Goal: Transaction & Acquisition: Subscribe to service/newsletter

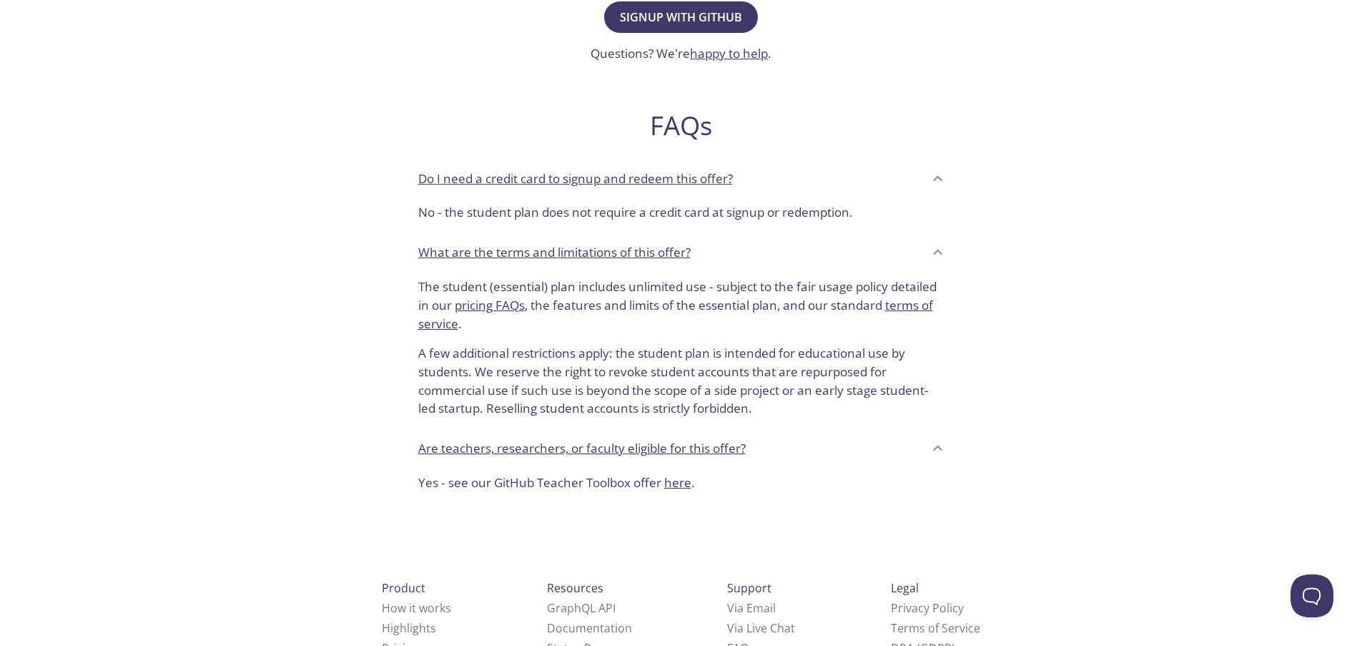
scroll to position [505, 0]
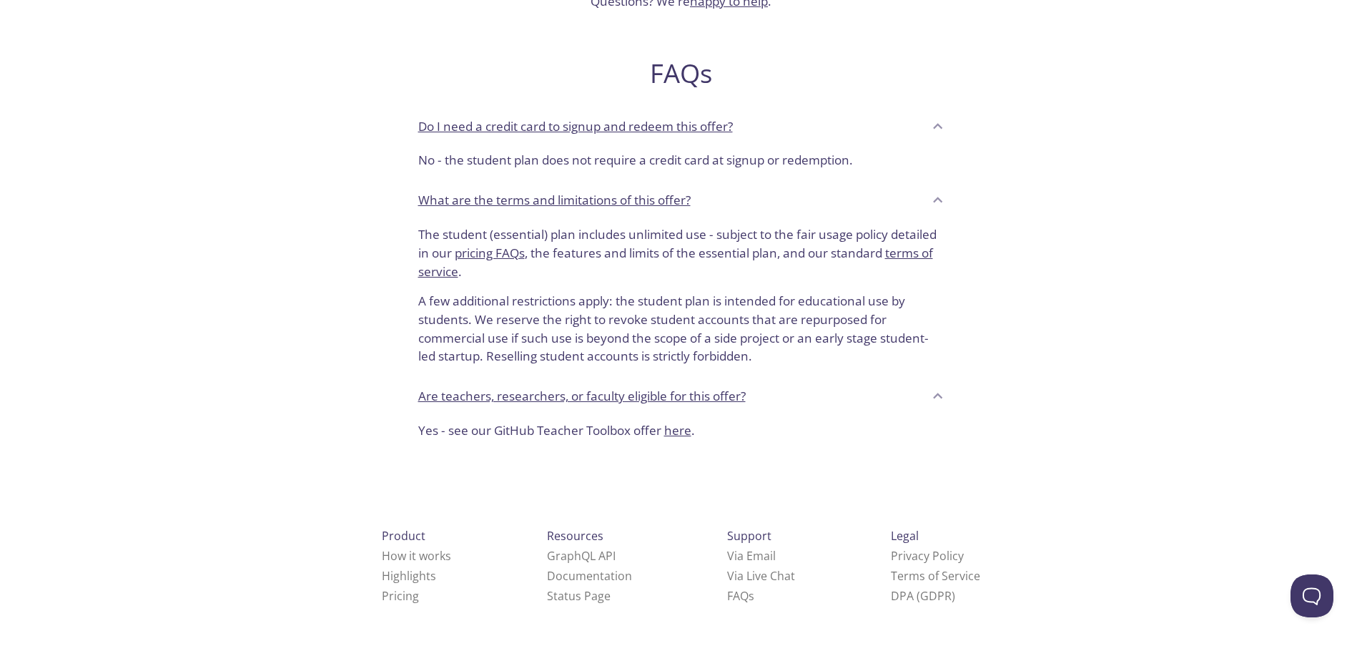
click at [935, 463] on div "testmail .app Product Pricing Docs Blog Signup Signin Hello, students! testmail…" at bounding box center [681, 130] width 732 height 1243
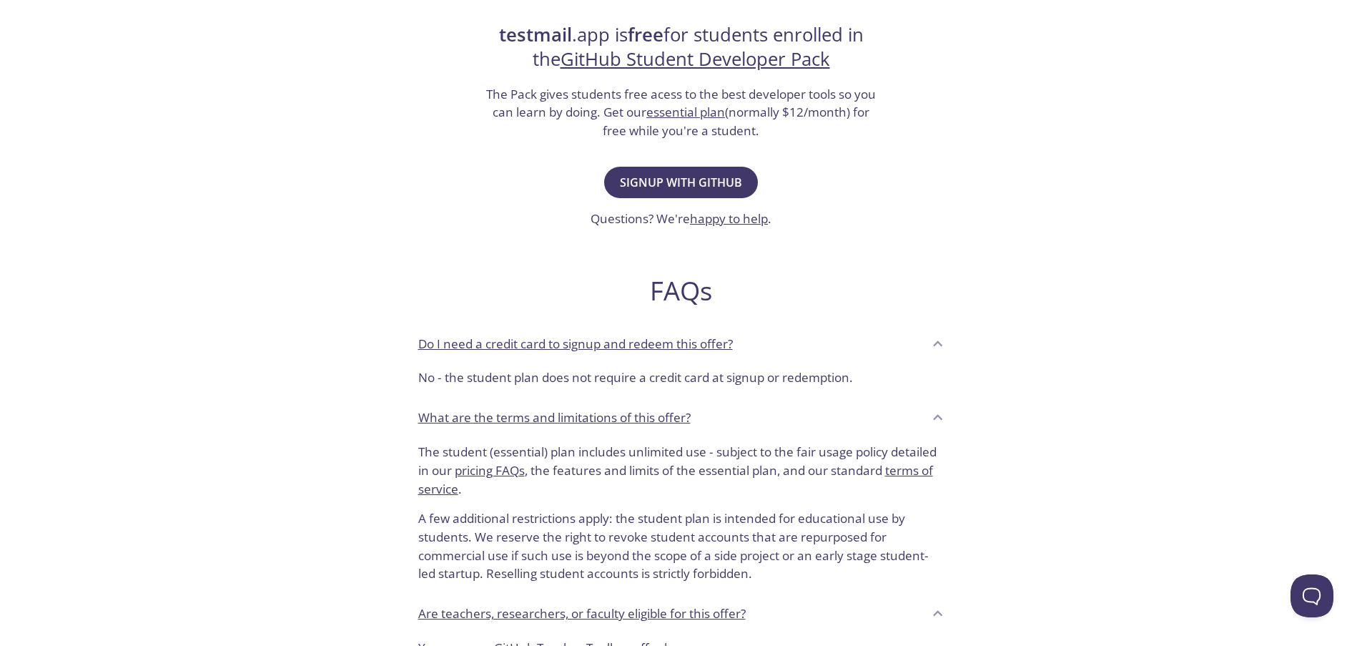
scroll to position [285, 0]
click at [727, 179] on span "Signup with GitHub" at bounding box center [681, 184] width 122 height 20
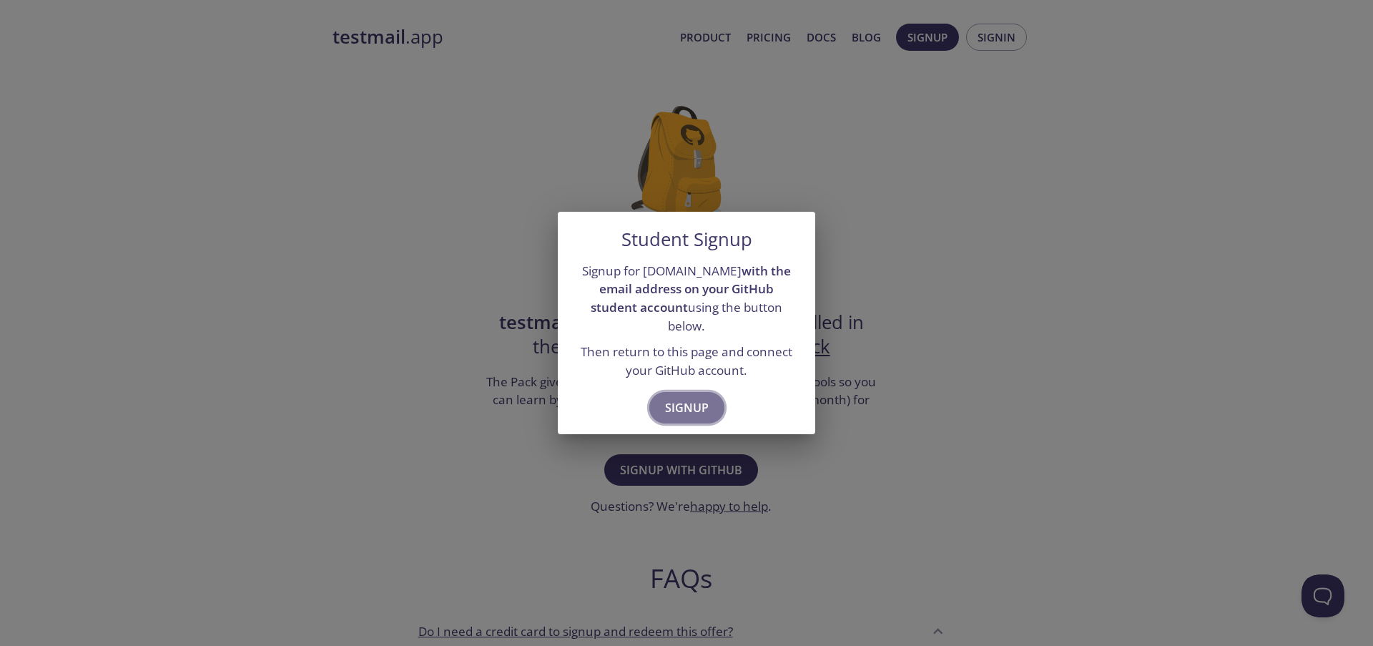
click at [693, 398] on span "Signup" at bounding box center [687, 408] width 44 height 20
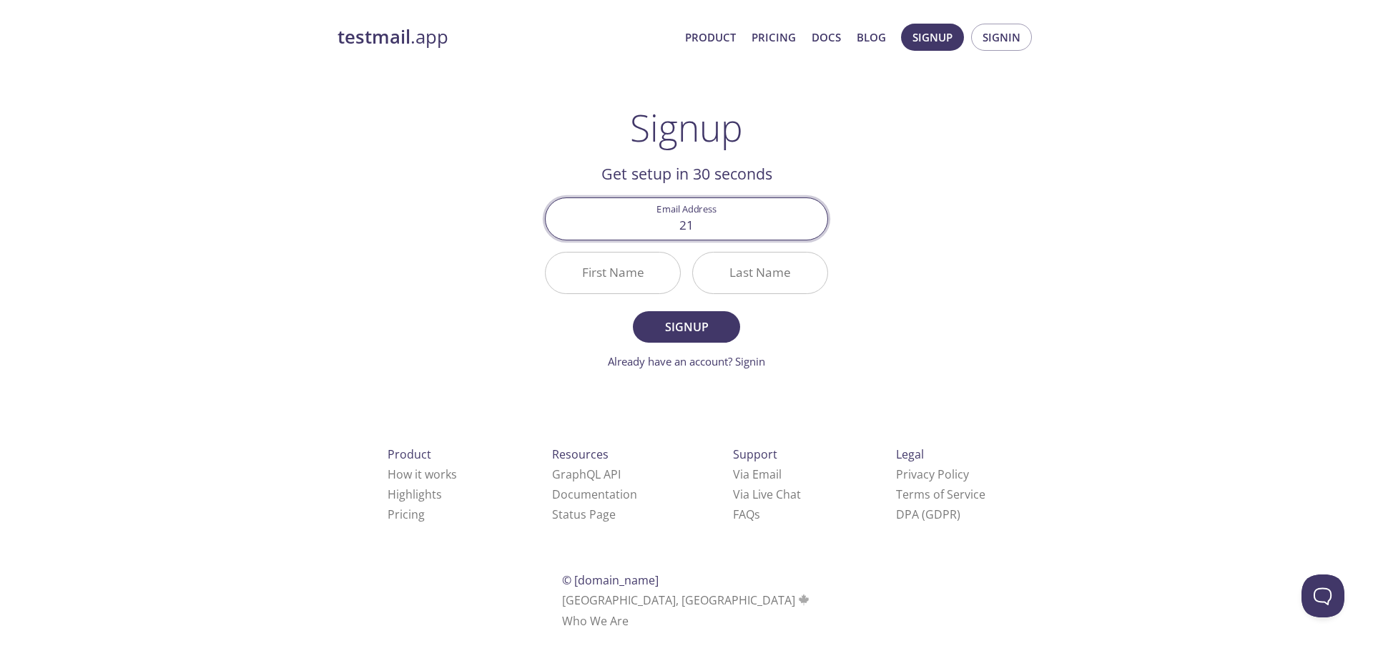
type input "[EMAIL_ADDRESS][DOMAIN_NAME]"
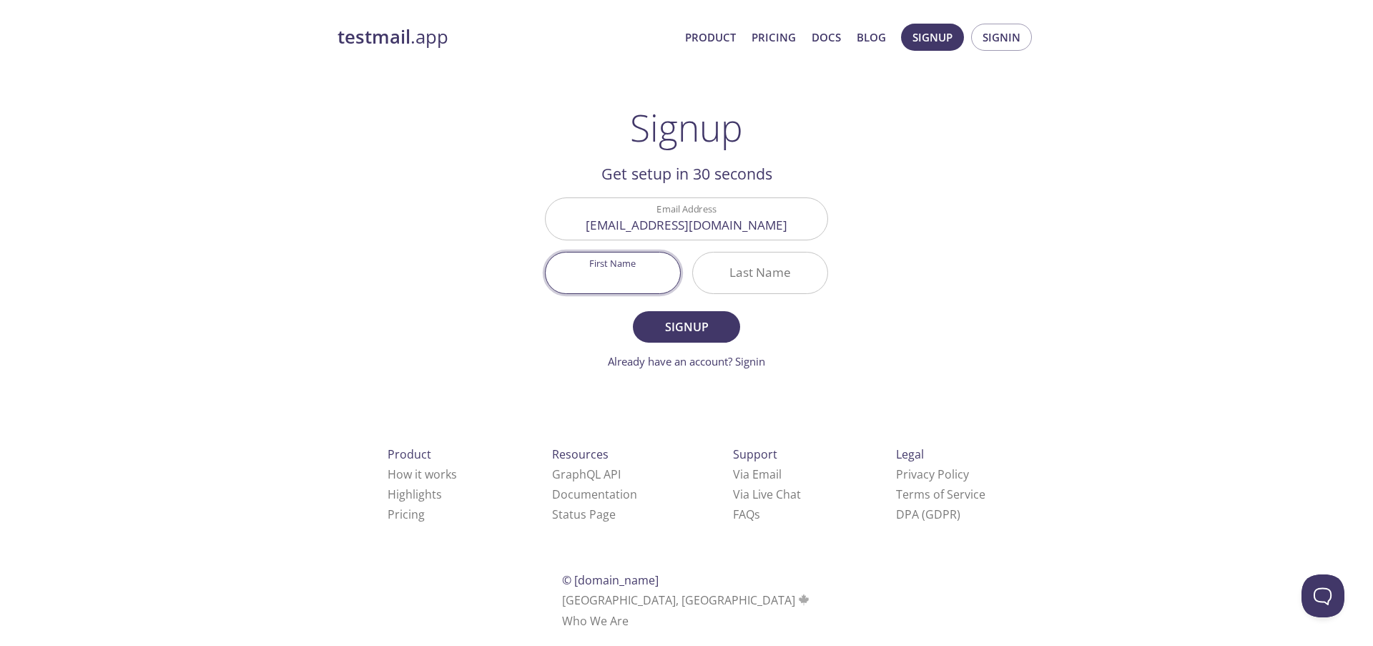
click at [601, 275] on input "First Name" at bounding box center [613, 272] width 134 height 41
type input "[PERSON_NAME]"
click at [700, 328] on span "Signup" at bounding box center [687, 327] width 76 height 20
click at [736, 268] on input "Last Name Required" at bounding box center [760, 272] width 134 height 41
type input "[PERSON_NAME]"
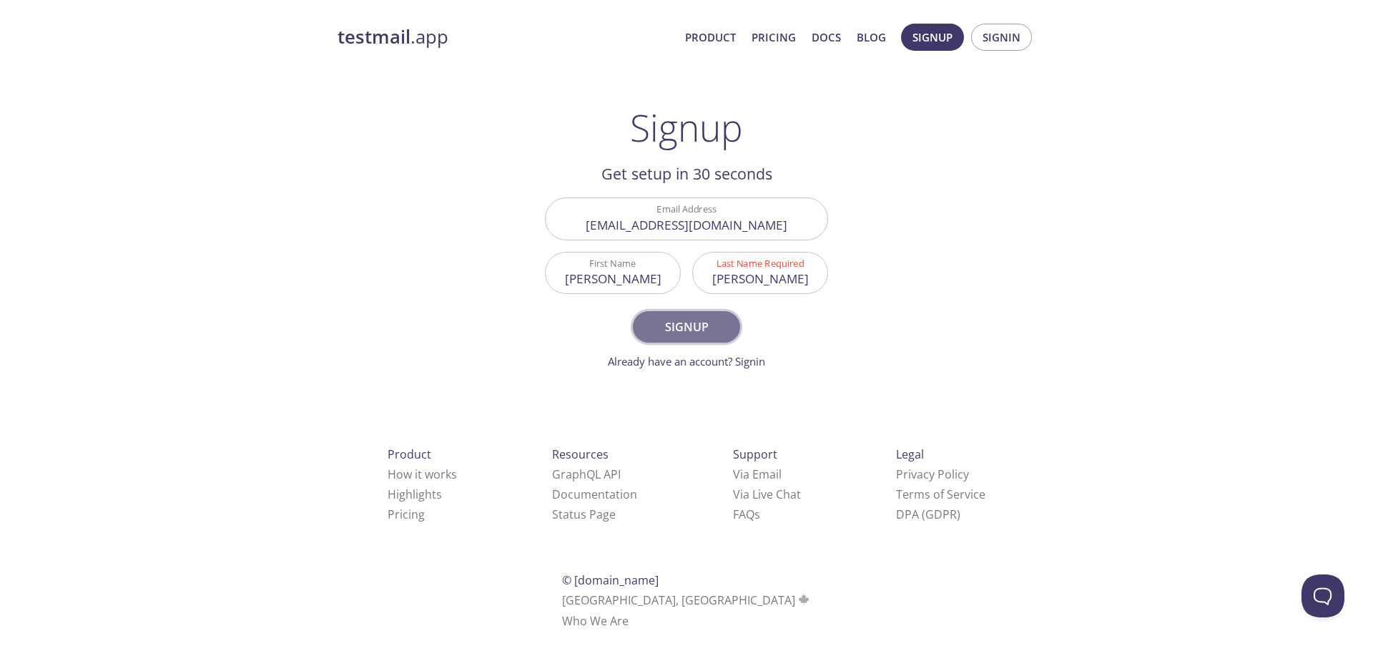
click at [687, 327] on span "Signup" at bounding box center [687, 327] width 76 height 20
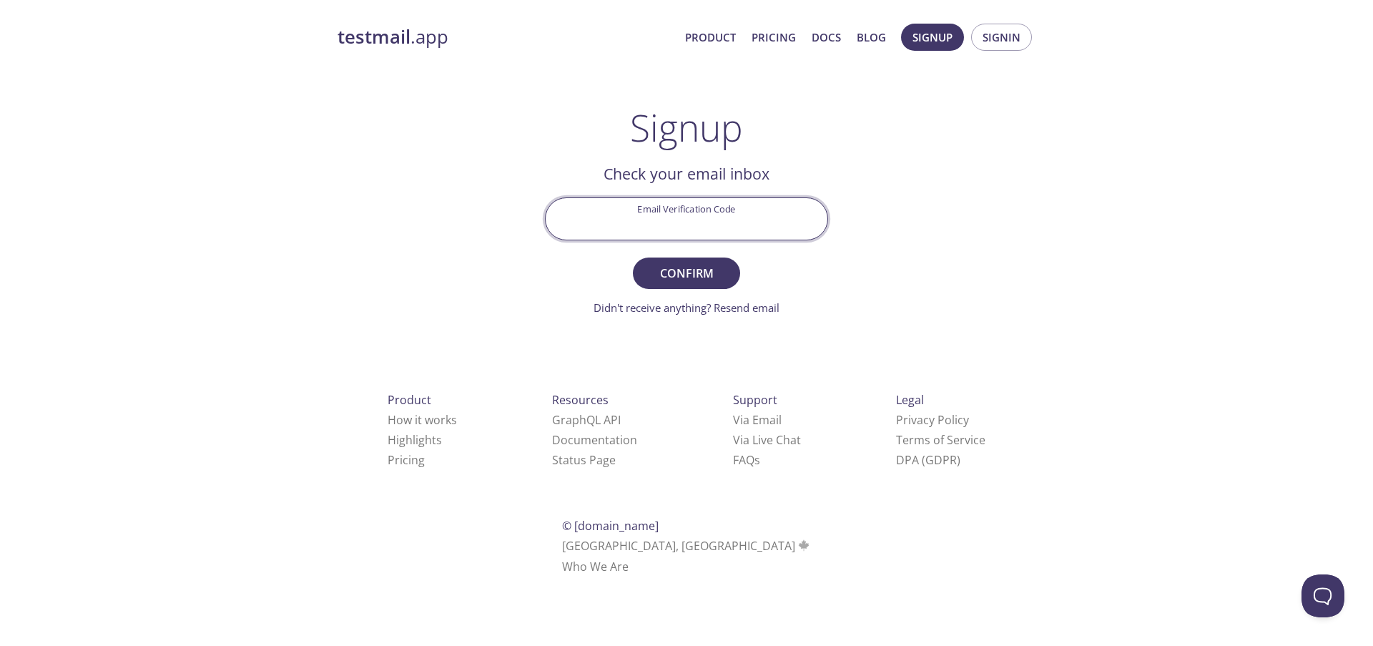
click at [657, 226] on input "Email Verification Code" at bounding box center [687, 218] width 282 height 41
paste input "MUTQ94V"
type input "MUTQ94V"
click at [702, 280] on span "Confirm" at bounding box center [687, 273] width 76 height 20
